Goal: Information Seeking & Learning: Learn about a topic

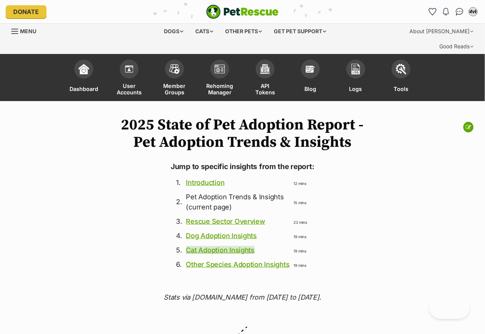
click at [214, 246] on link "Cat Adoption Insights" at bounding box center [220, 250] width 69 height 8
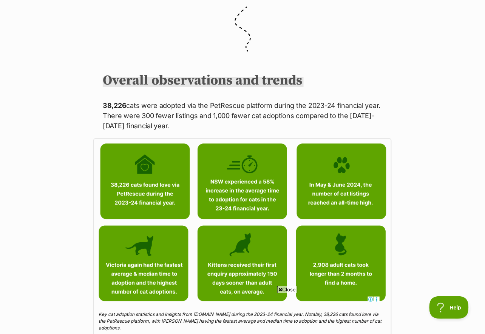
click at [290, 288] on span "Close" at bounding box center [287, 290] width 20 height 8
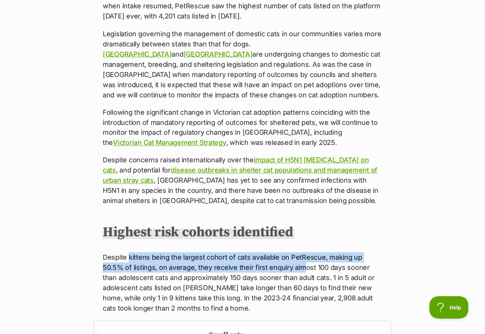
drag, startPoint x: 130, startPoint y: 109, endPoint x: 280, endPoint y: 118, distance: 150.5
click at [280, 252] on p "Despite kittens being the largest cohort of cats available on PetRescue, making…" at bounding box center [242, 282] width 279 height 61
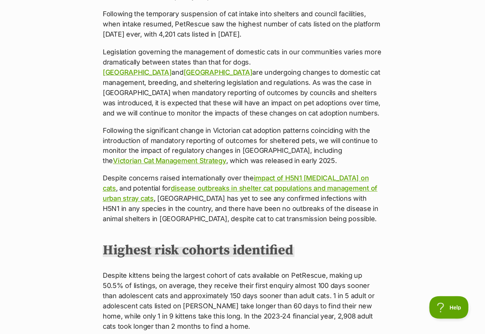
scroll to position [3627, 0]
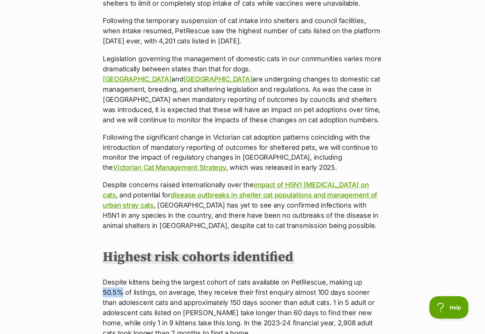
drag, startPoint x: 360, startPoint y: 131, endPoint x: 385, endPoint y: 131, distance: 24.5
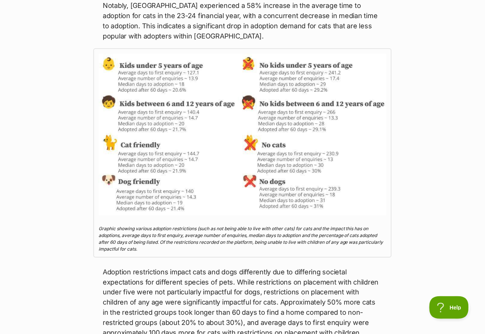
scroll to position [2806, 0]
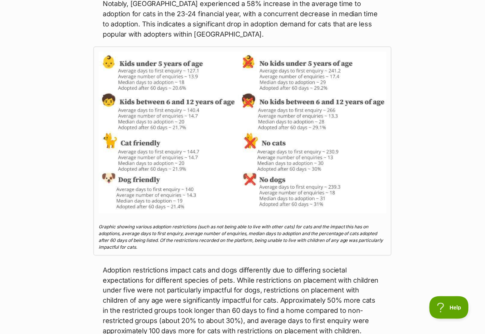
drag, startPoint x: 99, startPoint y: 214, endPoint x: 306, endPoint y: 291, distance: 220.1
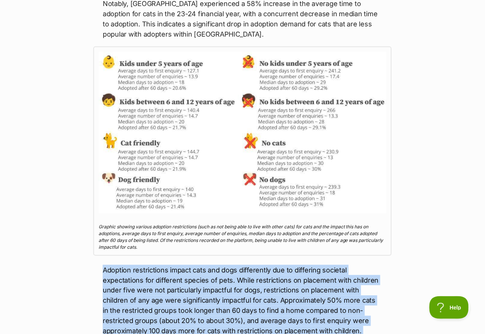
drag, startPoint x: 293, startPoint y: 290, endPoint x: 76, endPoint y: 128, distance: 271.5
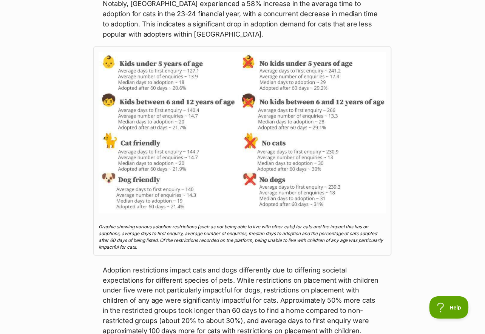
click at [124, 265] on p "Adoption restrictions impact cats and dogs differently due to differing societa…" at bounding box center [242, 300] width 279 height 71
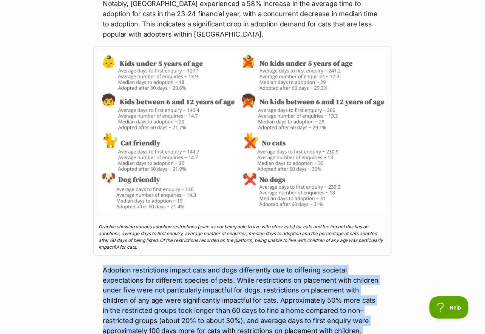
drag, startPoint x: 92, startPoint y: 133, endPoint x: 273, endPoint y: 288, distance: 238.2
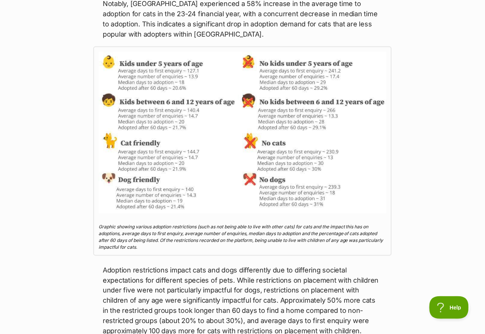
click at [245, 265] on p "Adoption restrictions impact cats and dogs differently due to differing societa…" at bounding box center [242, 300] width 279 height 71
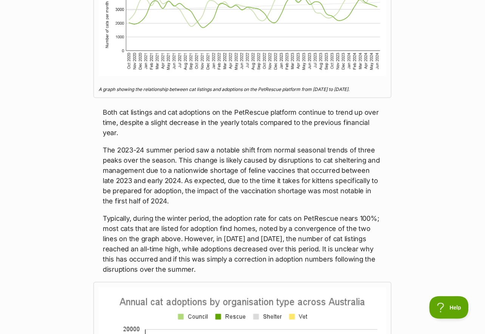
scroll to position [657, 0]
